Goal: Navigation & Orientation: Find specific page/section

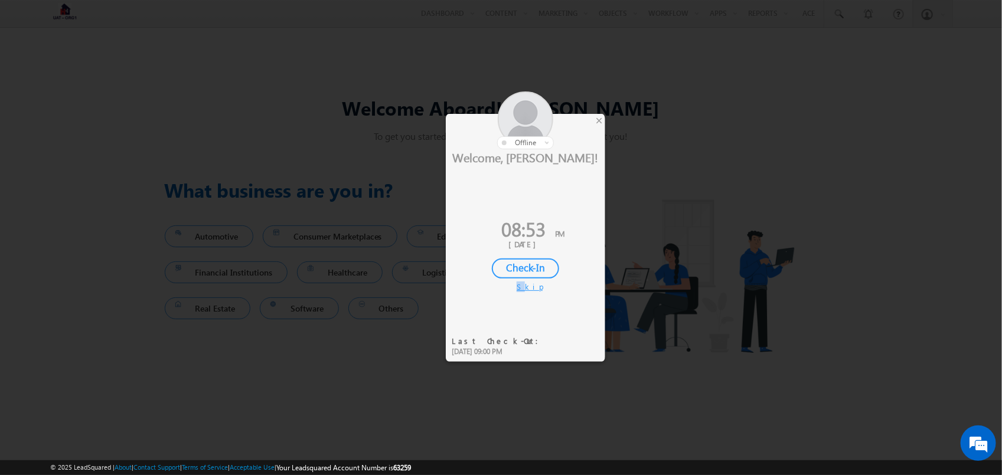
click at [520, 286] on div "Skip" at bounding box center [526, 287] width 18 height 11
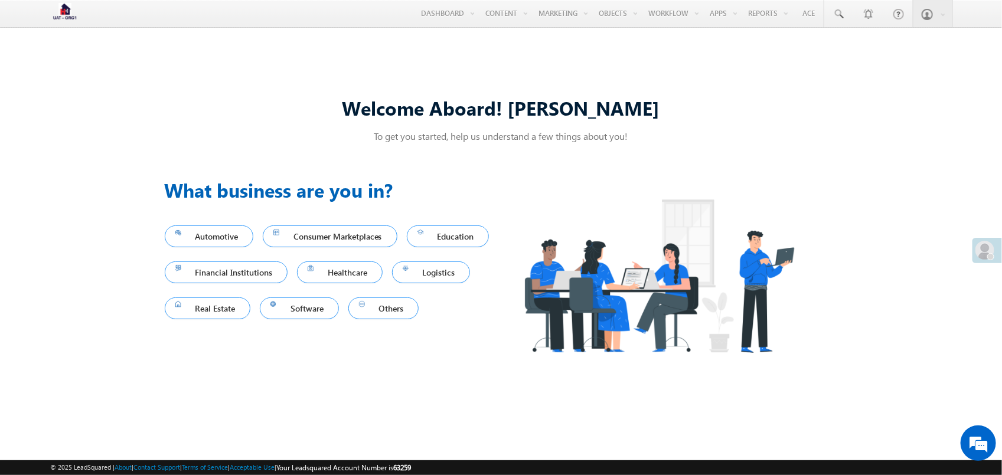
click at [0, 0] on link "Reports Home" at bounding box center [0, 0] width 0 height 0
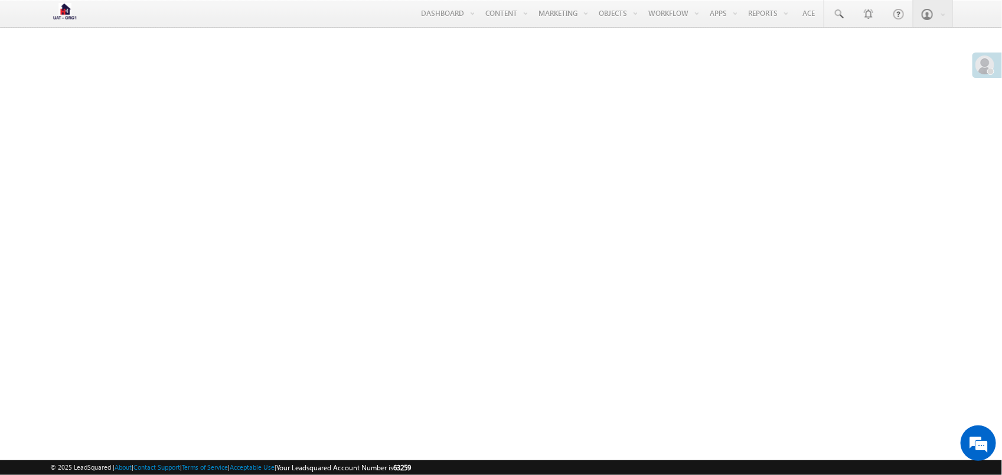
drag, startPoint x: 992, startPoint y: 254, endPoint x: 981, endPoint y: 63, distance: 191.6
click at [981, 63] on div at bounding box center [987, 64] width 30 height 22
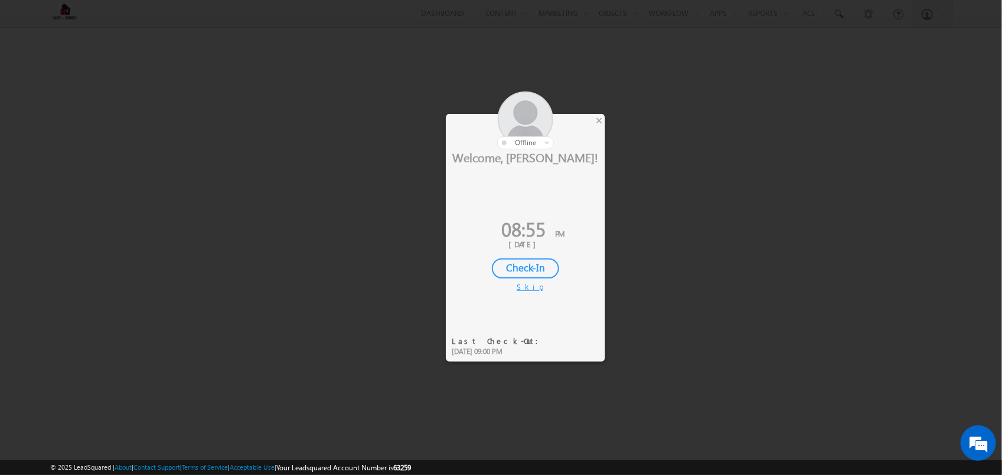
click at [528, 287] on div "Skip" at bounding box center [526, 287] width 18 height 11
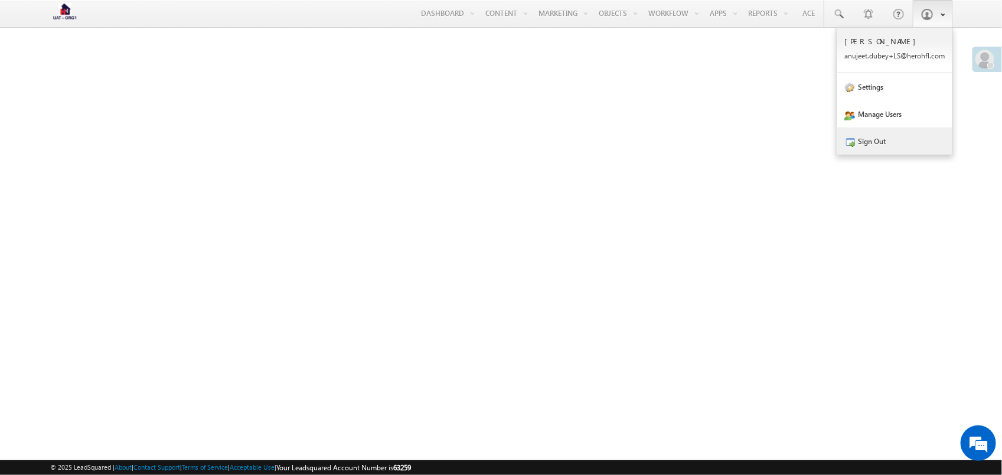
click at [906, 143] on link "Sign Out" at bounding box center [894, 141] width 116 height 27
